Goal: Navigation & Orientation: Find specific page/section

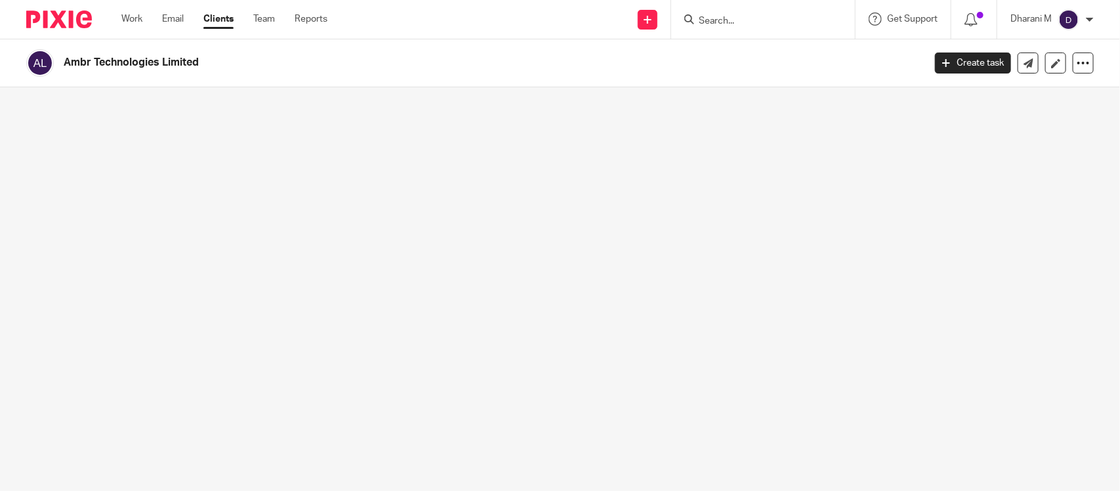
click at [732, 17] on input "Search" at bounding box center [757, 22] width 118 height 12
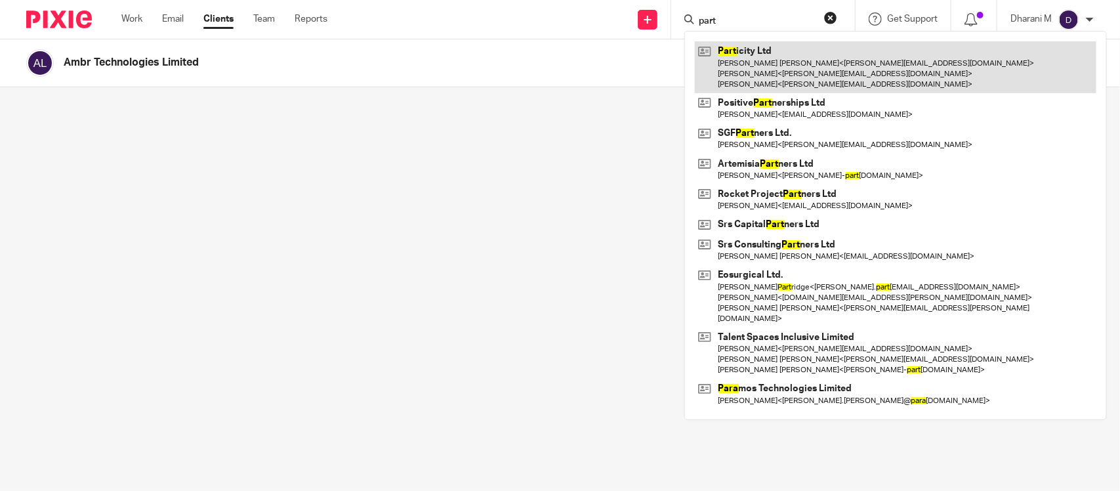
type input "part"
click at [747, 41] on link at bounding box center [896, 67] width 402 height 52
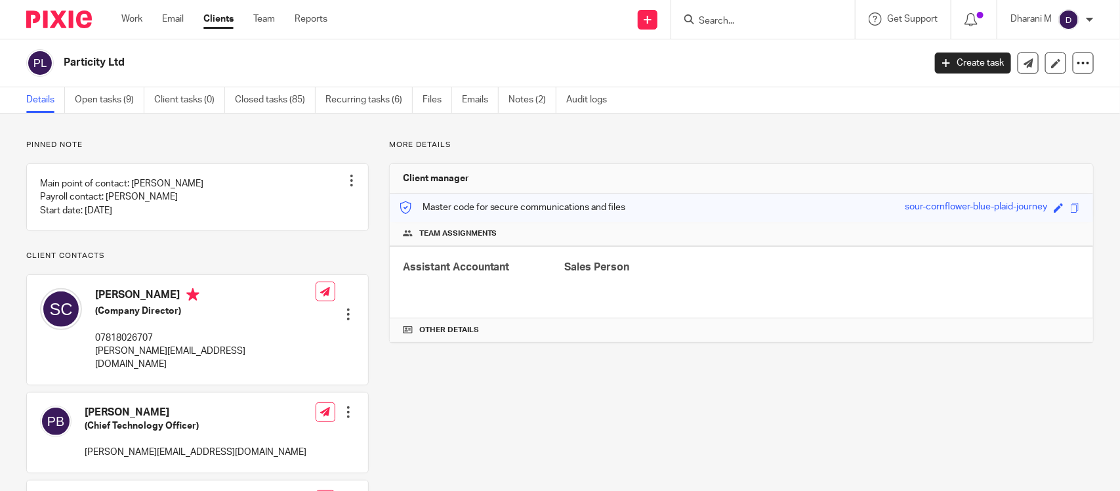
click at [1071, 207] on span at bounding box center [1076, 208] width 10 height 10
